Goal: Task Accomplishment & Management: Use online tool/utility

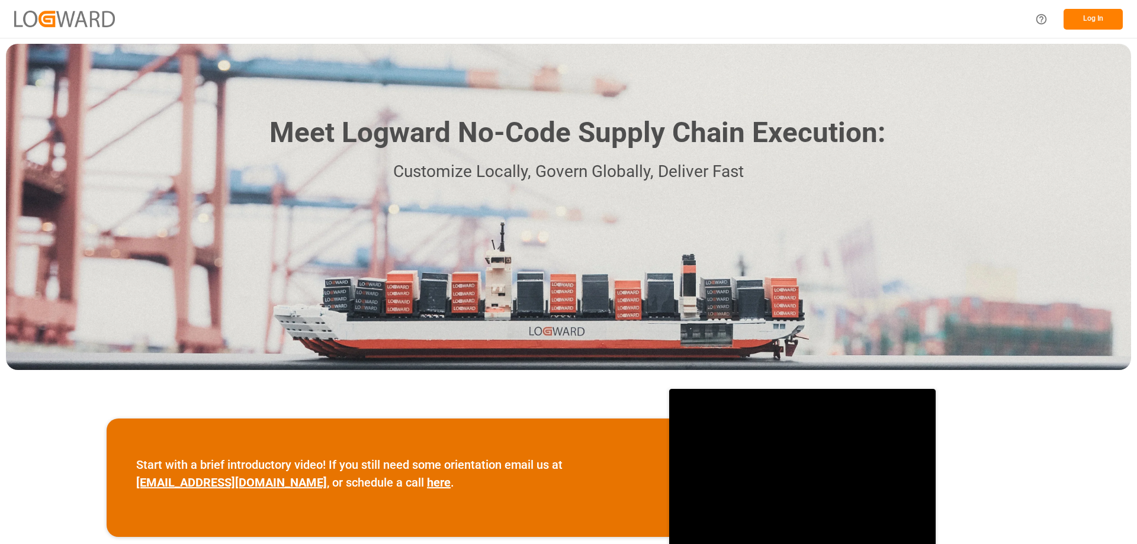
click at [1088, 20] on button "Log In" at bounding box center [1093, 19] width 59 height 21
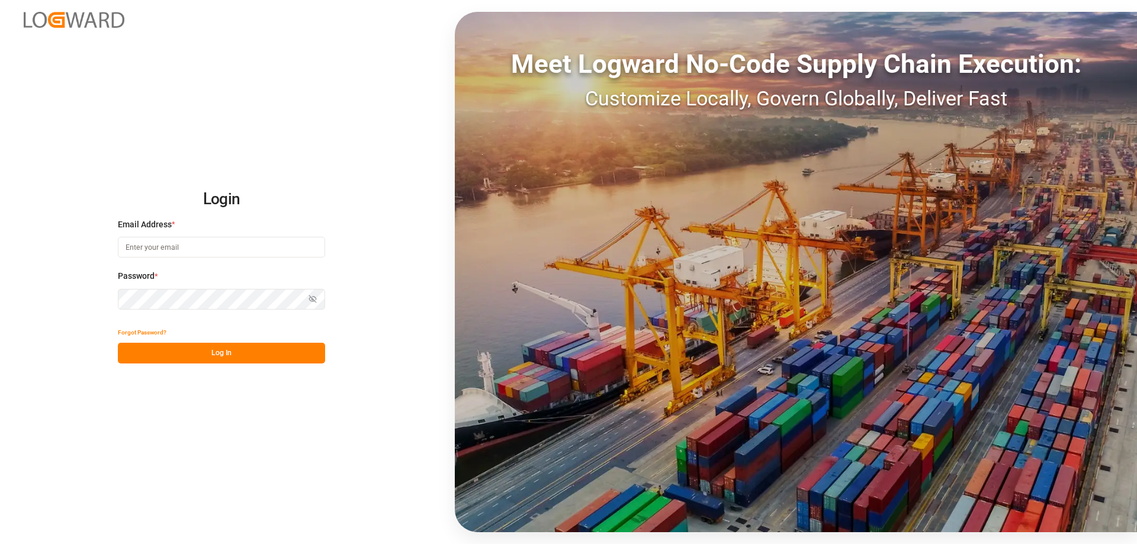
click at [243, 356] on button "Log In" at bounding box center [221, 353] width 207 height 21
type input "[EMAIL_ADDRESS][PERSON_NAME][DOMAIN_NAME]"
click at [214, 244] on input "[EMAIL_ADDRESS][PERSON_NAME][DOMAIN_NAME]" at bounding box center [221, 247] width 207 height 21
click at [246, 358] on button "Log In" at bounding box center [221, 353] width 207 height 21
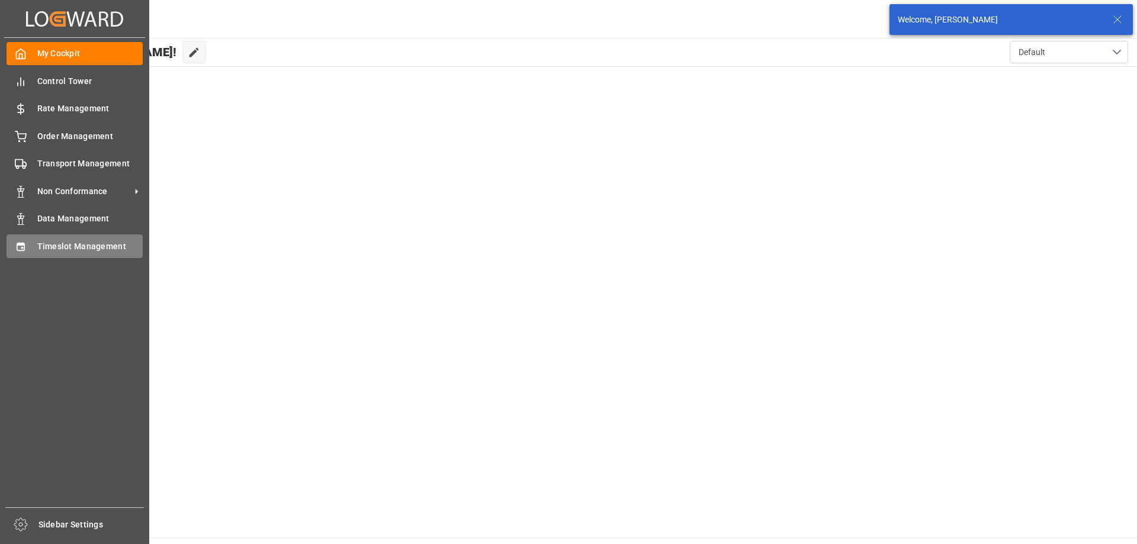
click at [39, 247] on span "Timeslot Management" at bounding box center [90, 246] width 106 height 12
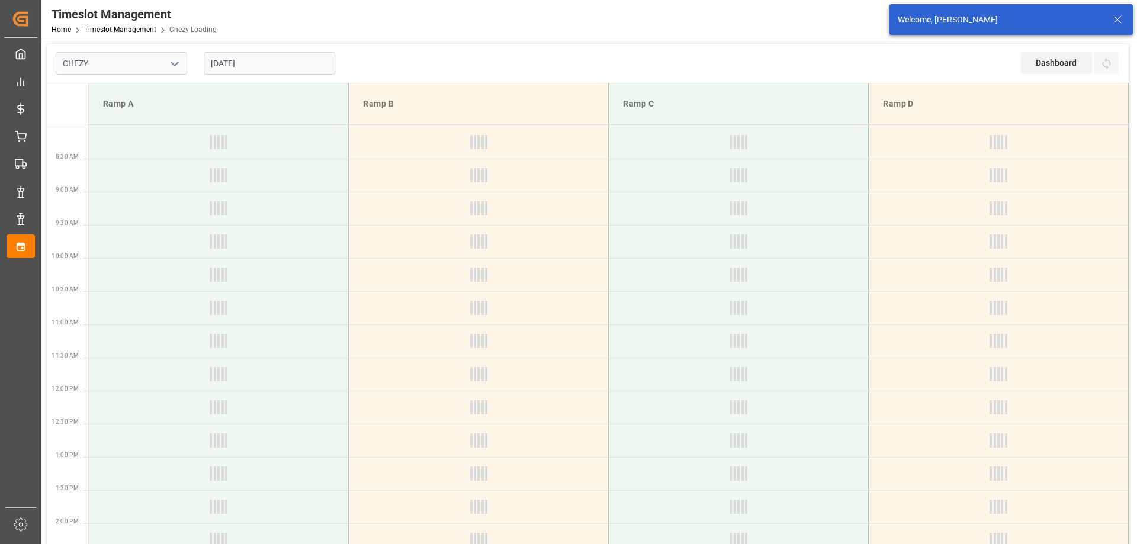
type input "Chezy Loading"
